Goal: Information Seeking & Learning: Find specific fact

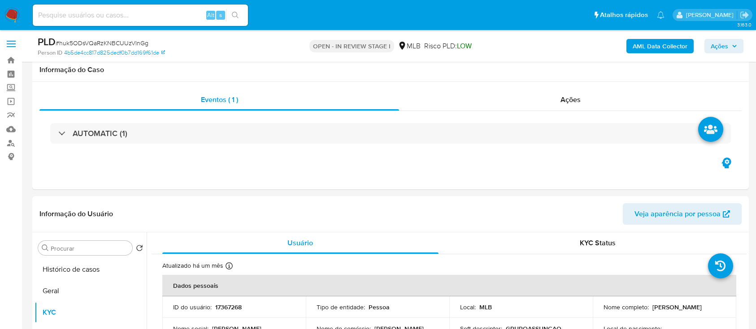
select select "10"
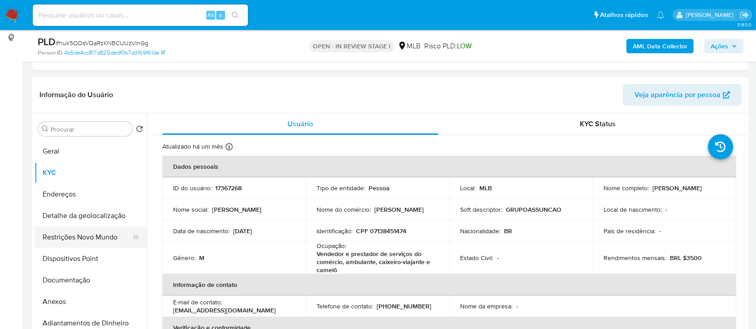
scroll to position [60, 0]
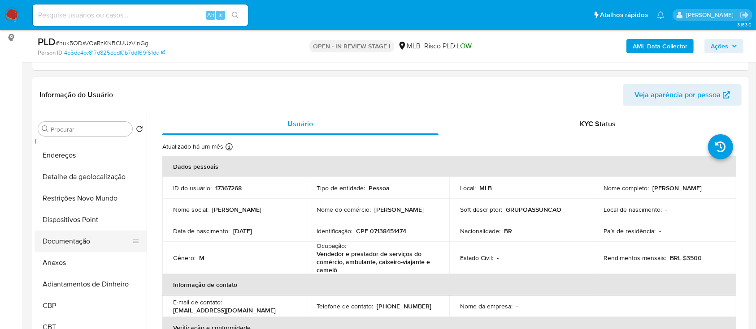
click at [86, 238] on button "Documentação" at bounding box center [87, 242] width 105 height 22
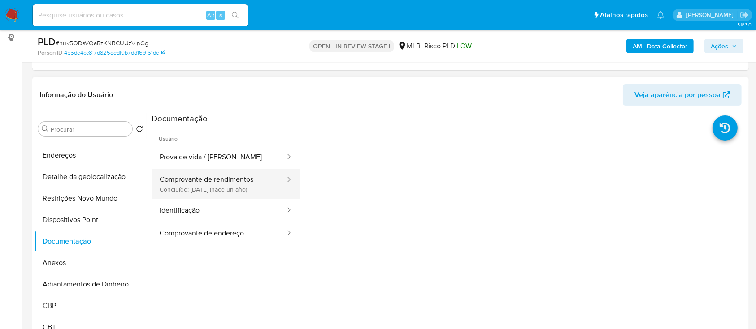
click at [242, 188] on button "Comprovante de rendimentos Concluído: [DATE] (hace un año)" at bounding box center [218, 184] width 134 height 30
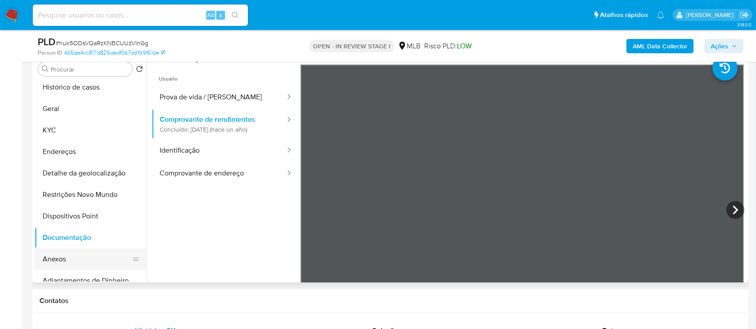
scroll to position [0, 0]
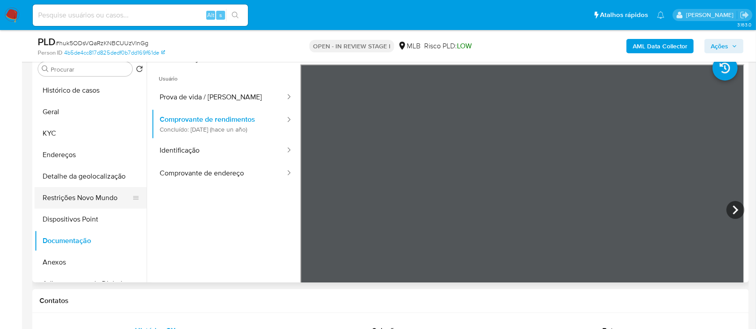
click at [97, 199] on button "Restrições Novo Mundo" at bounding box center [87, 198] width 105 height 22
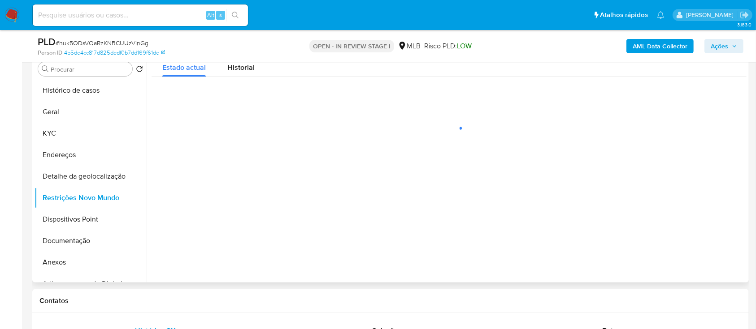
scroll to position [119, 0]
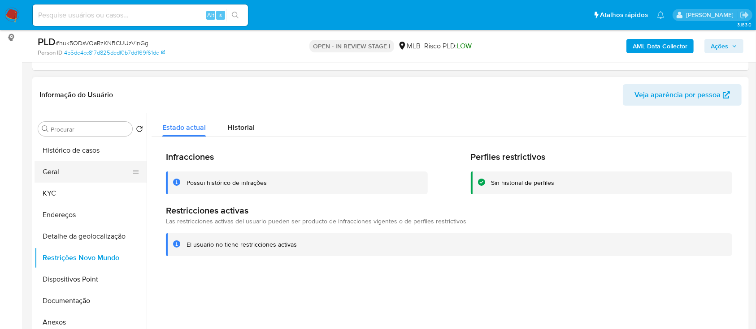
click at [78, 167] on button "Geral" at bounding box center [87, 172] width 105 height 22
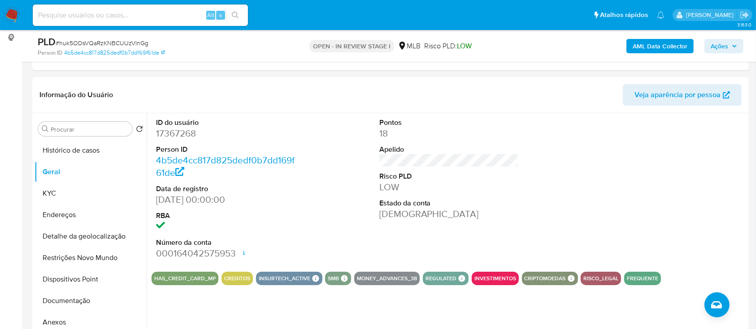
scroll to position [179, 0]
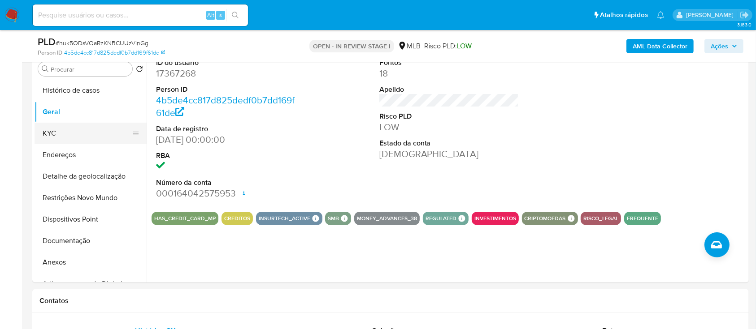
click at [103, 138] on button "KYC" at bounding box center [87, 134] width 105 height 22
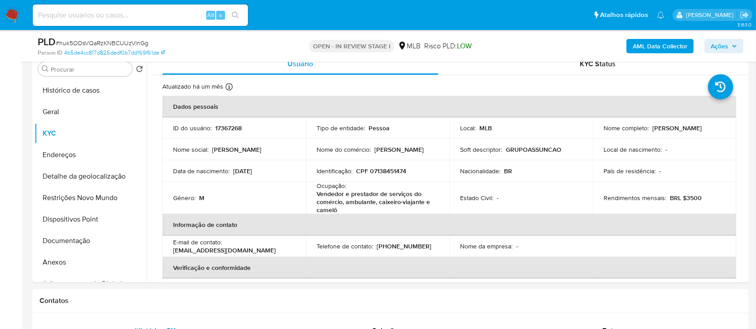
click at [233, 127] on p "17367268" at bounding box center [228, 128] width 26 height 8
copy p "17367268"
drag, startPoint x: 316, startPoint y: 192, endPoint x: 349, endPoint y: 210, distance: 37.9
click at [349, 210] on p "Vendedor e prestador de serviços do comércio, ambulante, caixeiro-viajante e ca…" at bounding box center [375, 202] width 118 height 24
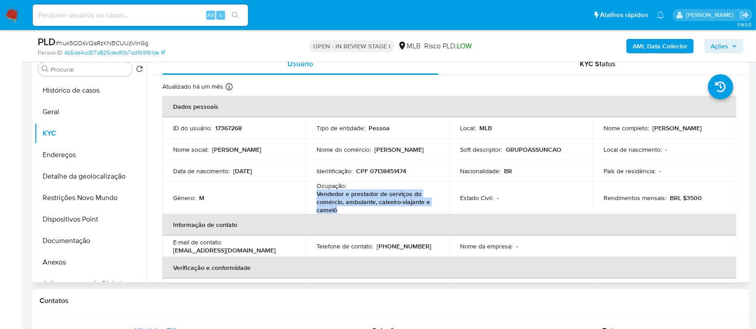
copy p "Vendedor e prestador de serviços do comércio, ambulante, caixeiro-viajante e ca…"
